Goal: Navigation & Orientation: Find specific page/section

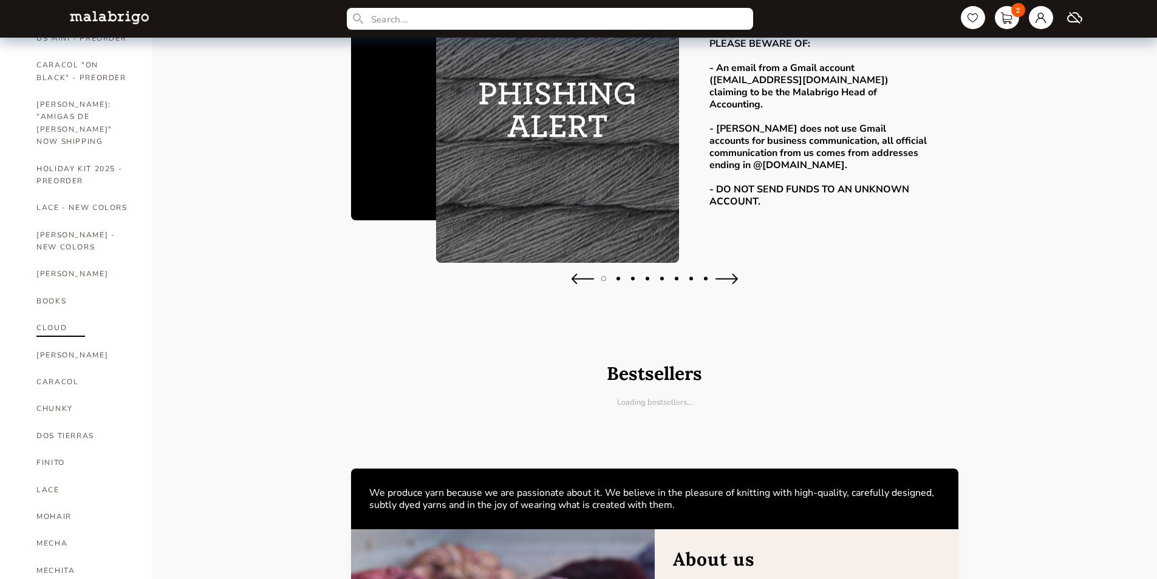
scroll to position [243, 0]
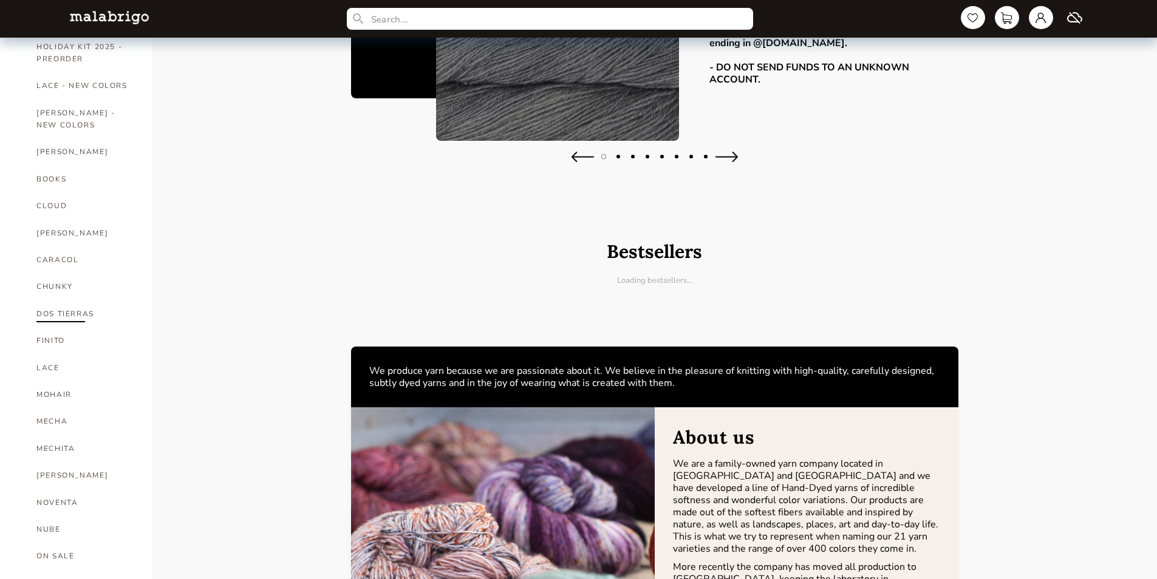
click at [73, 301] on link "DOS TIERRAS" at bounding box center [84, 314] width 97 height 27
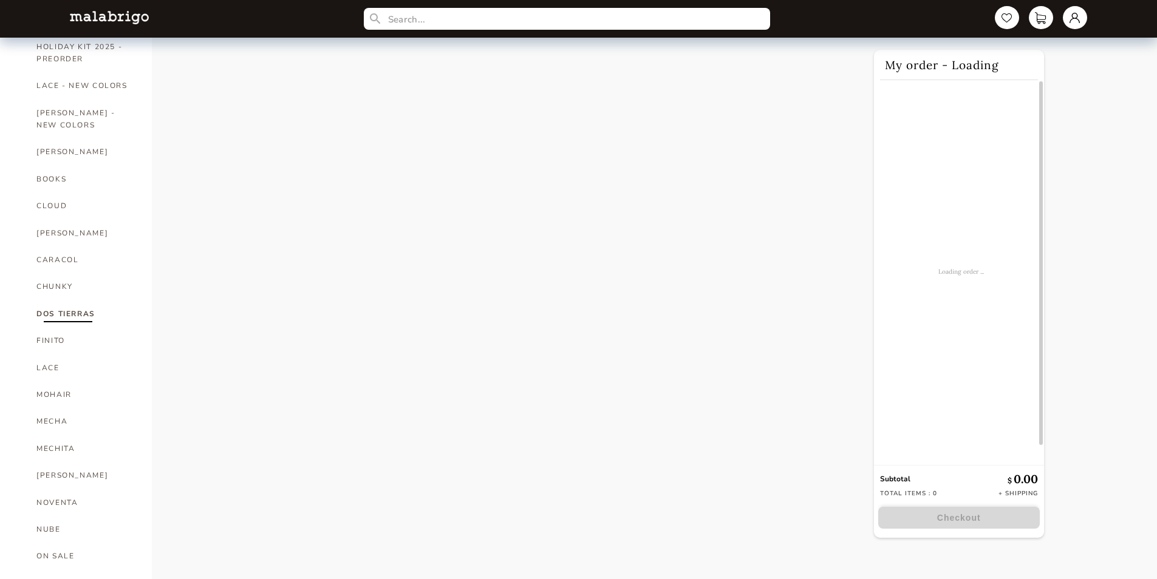
select select "INDEX"
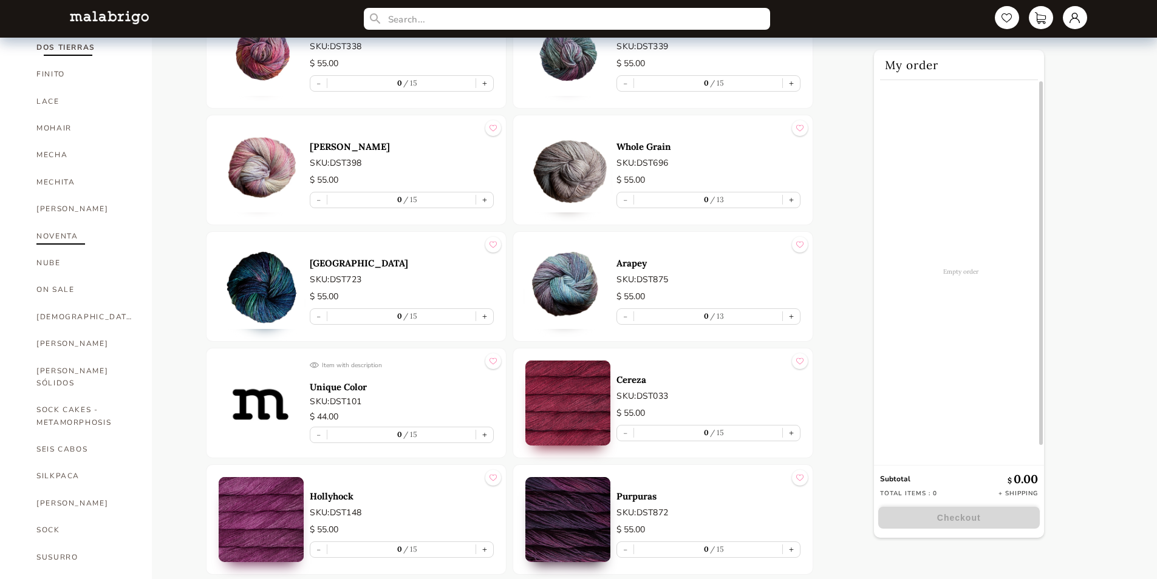
scroll to position [546, 0]
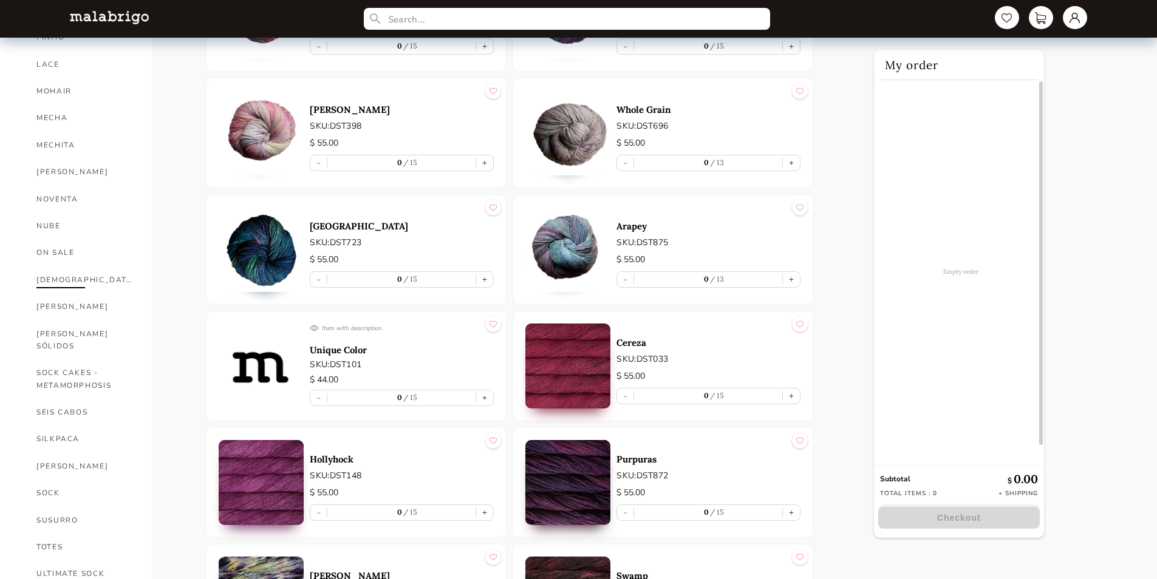
click at [51, 267] on link "[DEMOGRAPHIC_DATA]" at bounding box center [84, 280] width 97 height 27
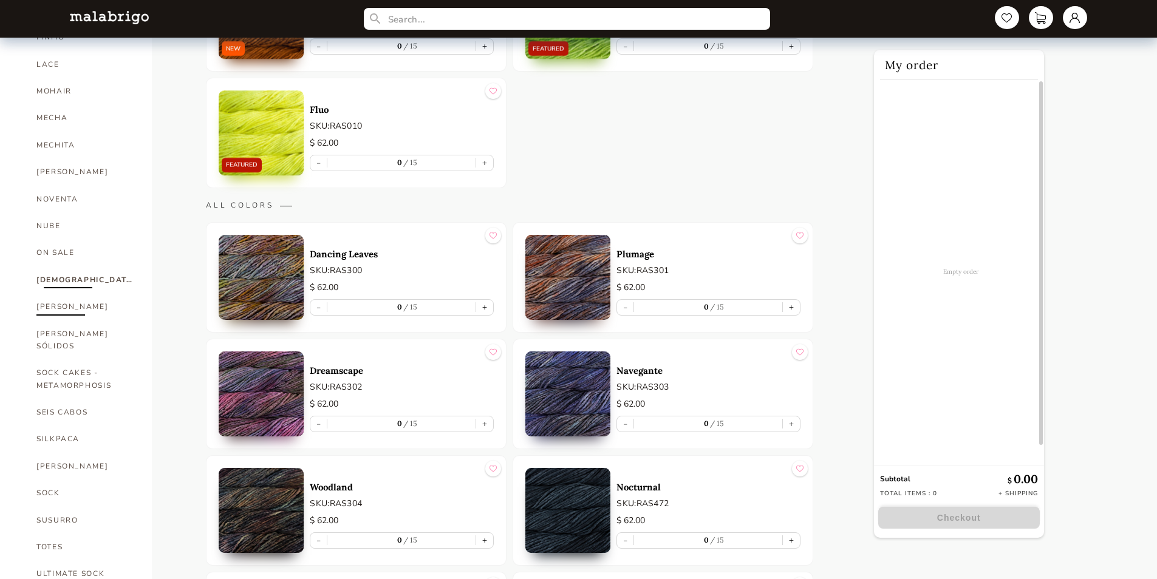
click at [49, 293] on link "[PERSON_NAME]" at bounding box center [84, 306] width 97 height 27
